Goal: Task Accomplishment & Management: Manage account settings

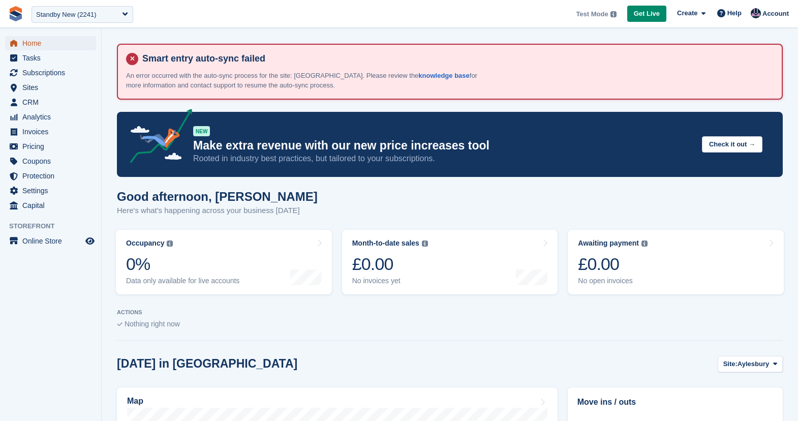
click at [51, 45] on span "Home" at bounding box center [52, 43] width 61 height 14
click at [36, 71] on span "Subscriptions" at bounding box center [52, 73] width 61 height 14
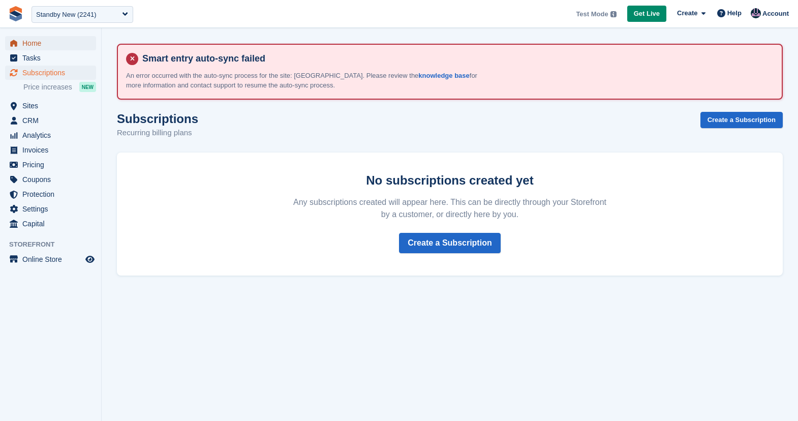
click at [37, 45] on span "Home" at bounding box center [52, 43] width 61 height 14
click at [60, 17] on div "Standby New (2241)" at bounding box center [66, 15] width 60 height 10
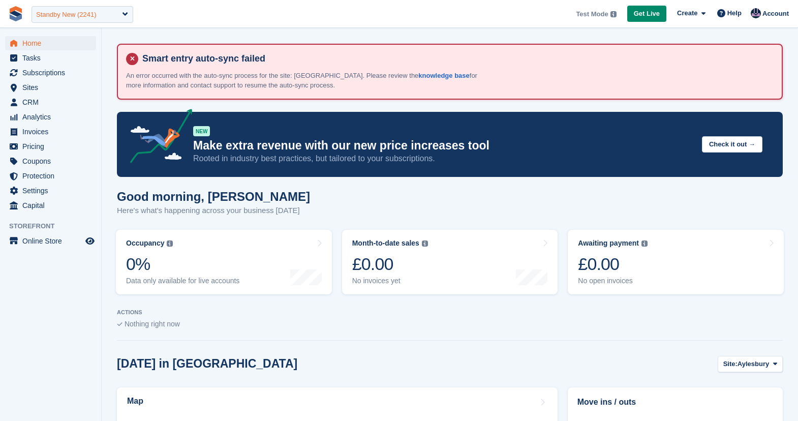
click at [63, 19] on div "Standby New (2241)" at bounding box center [82, 14] width 102 height 17
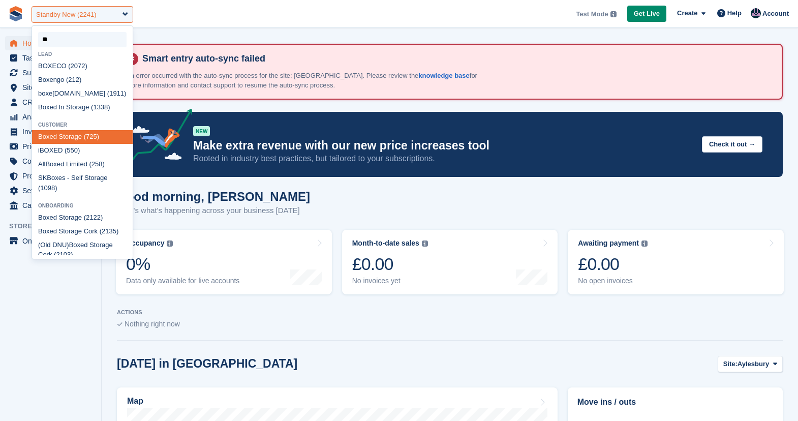
type input "*"
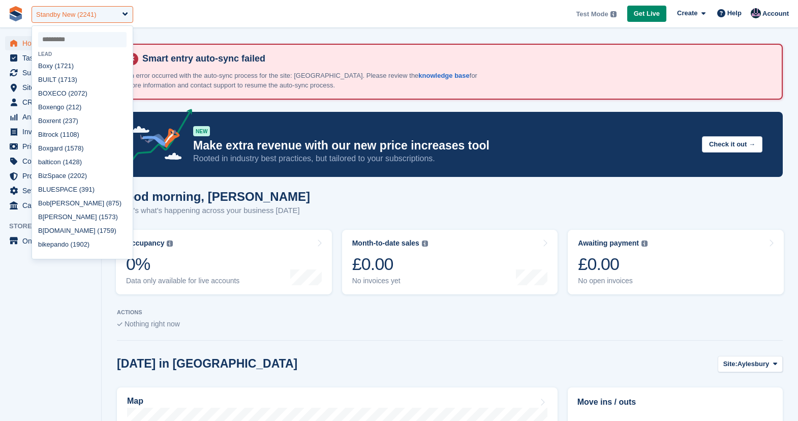
select select
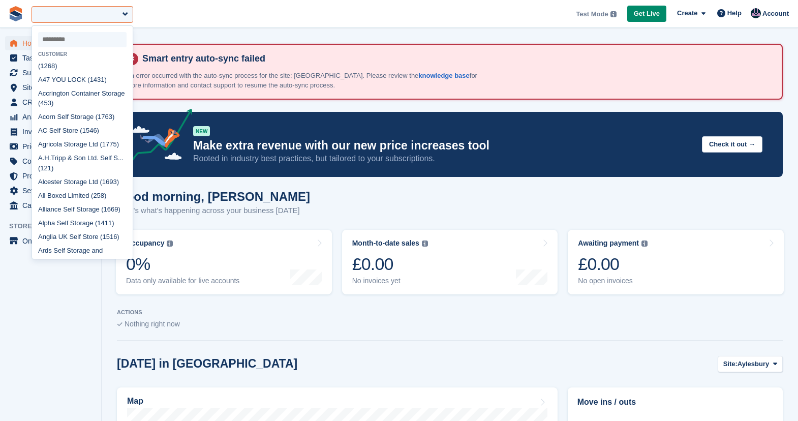
click at [359, 78] on p "An error occurred with the auto-sync process for the site: Aylesbury. Please re…" at bounding box center [304, 81] width 356 height 20
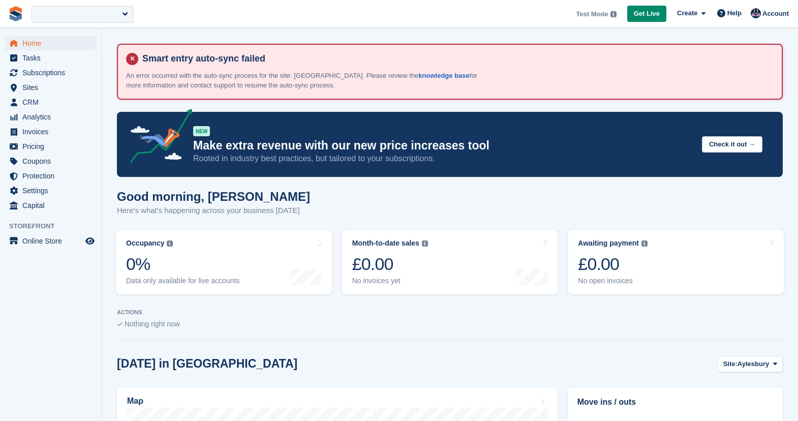
click at [88, 18] on div at bounding box center [82, 14] width 102 height 17
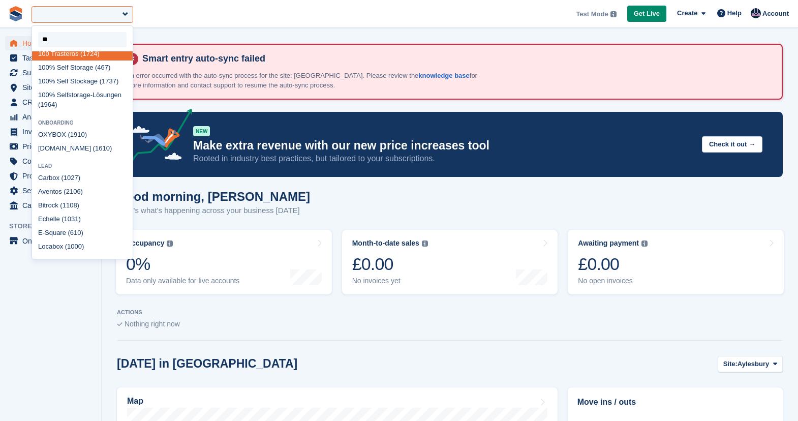
type input "***"
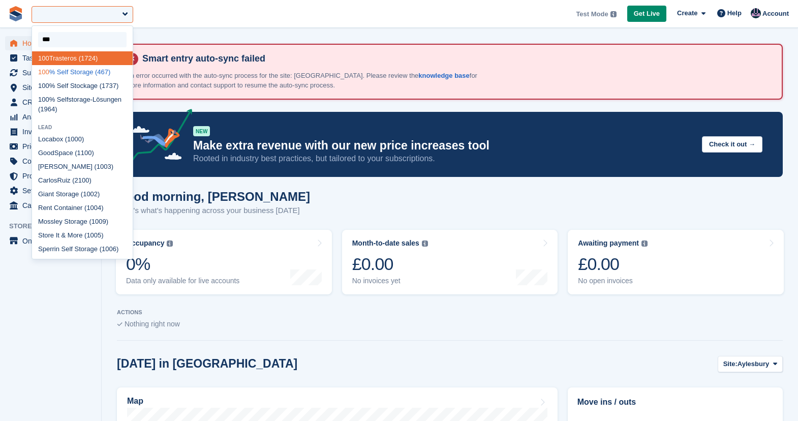
click at [81, 71] on div "100 % Self Storage (467)" at bounding box center [82, 72] width 101 height 14
select select "***"
